Goal: Navigation & Orientation: Find specific page/section

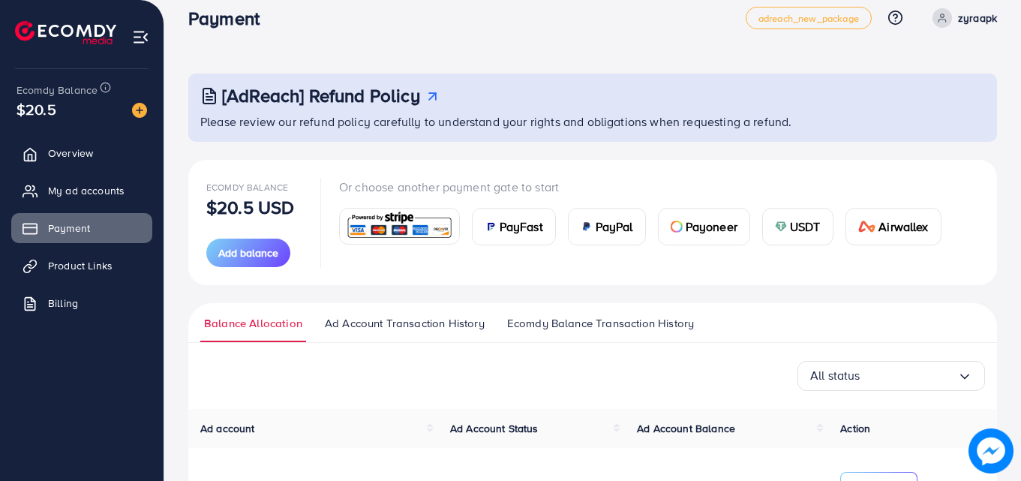
scroll to position [155, 0]
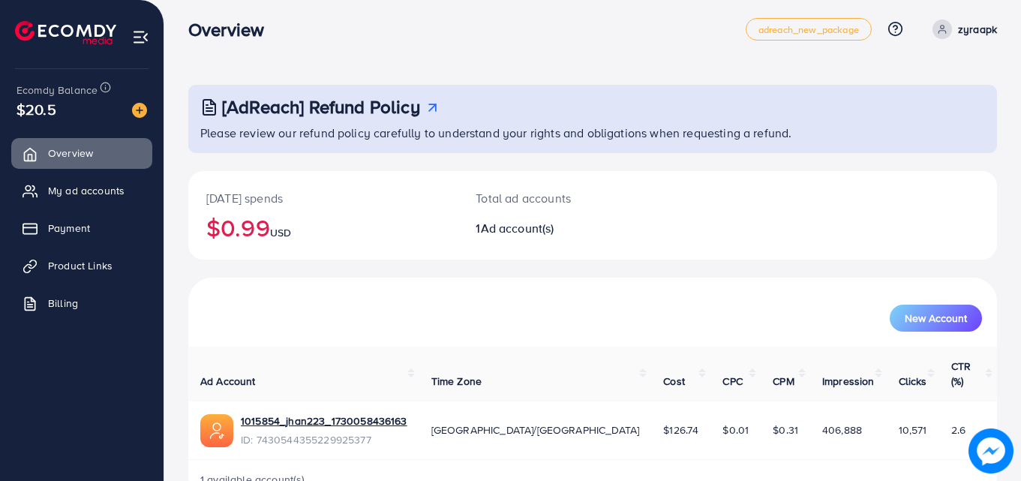
scroll to position [35, 0]
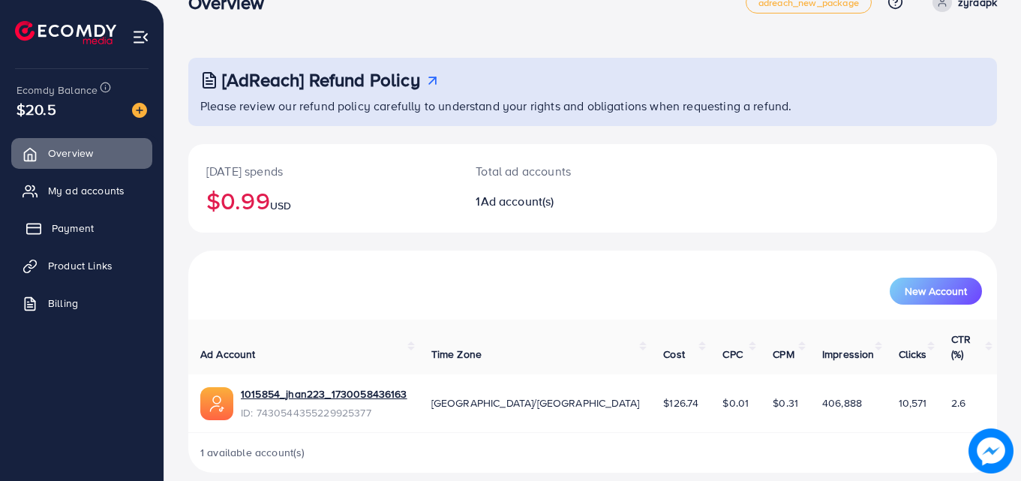
click at [70, 238] on link "Payment" at bounding box center [81, 228] width 141 height 30
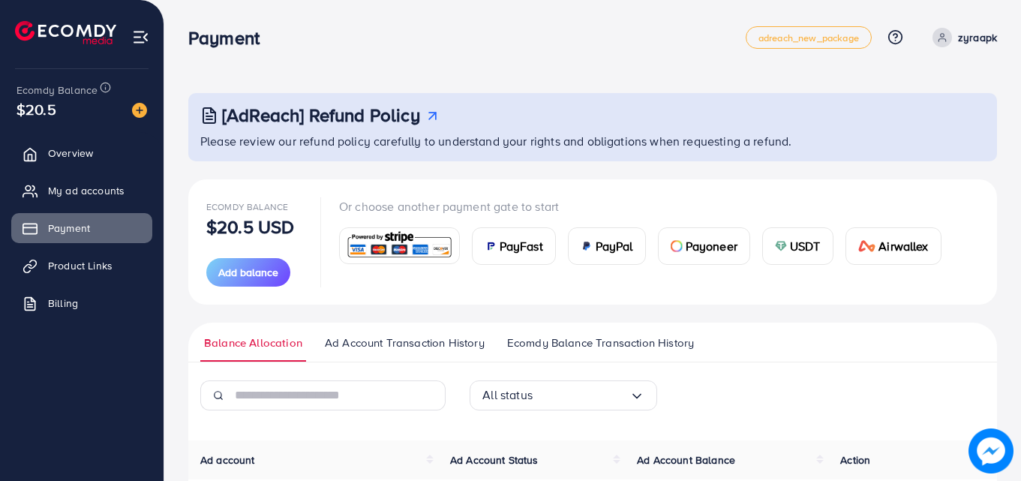
scroll to position [167, 0]
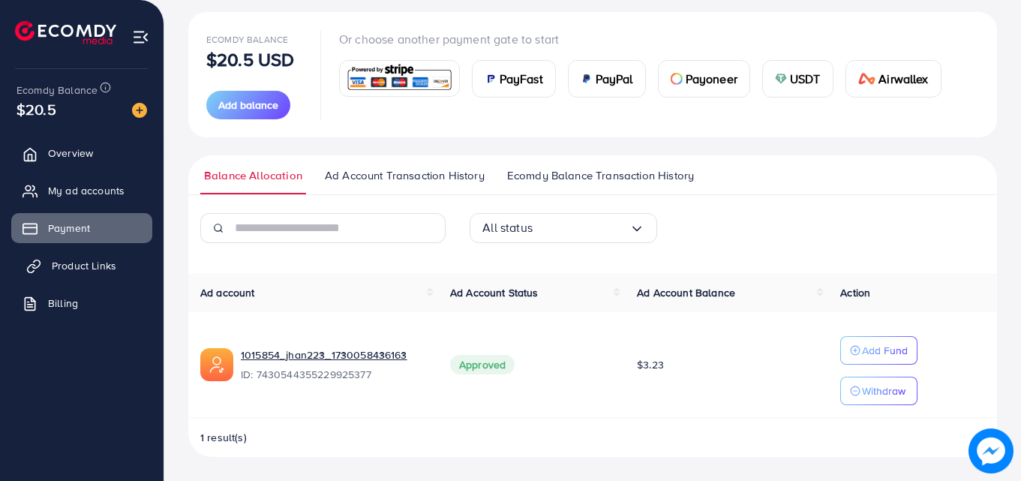
click at [75, 265] on span "Product Links" at bounding box center [84, 265] width 64 height 15
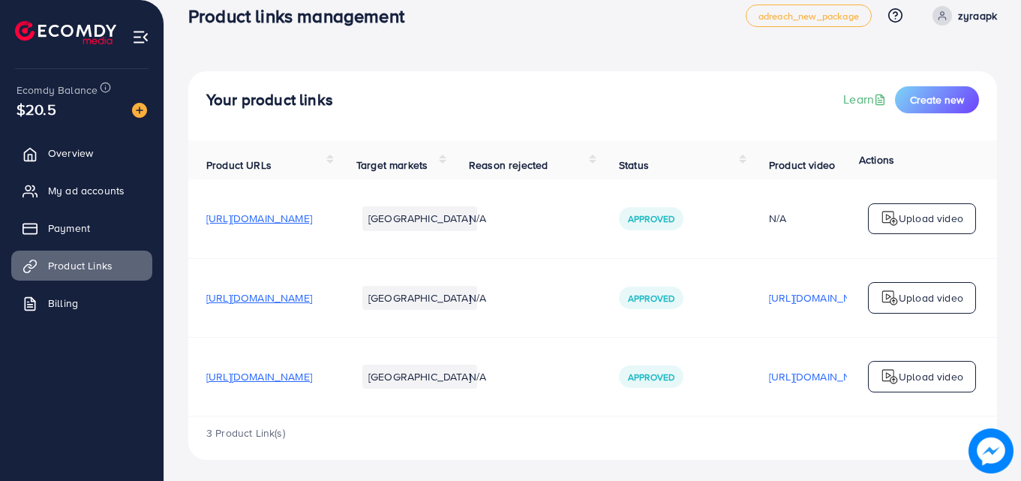
scroll to position [34, 0]
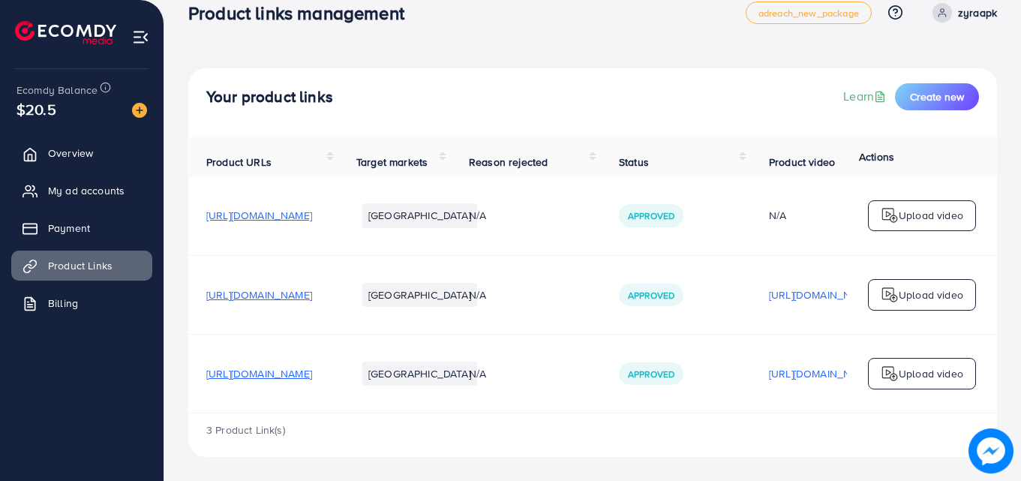
click at [312, 294] on span "https://zyraa.pk/collections/embroidery/products/elegance-off-white-blue-embroi…" at bounding box center [259, 294] width 106 height 15
click at [312, 367] on span "https://zyraa.pk/collections/embroidery/products/elegant-white-blue-embroidered" at bounding box center [259, 373] width 106 height 15
